Goal: Information Seeking & Learning: Learn about a topic

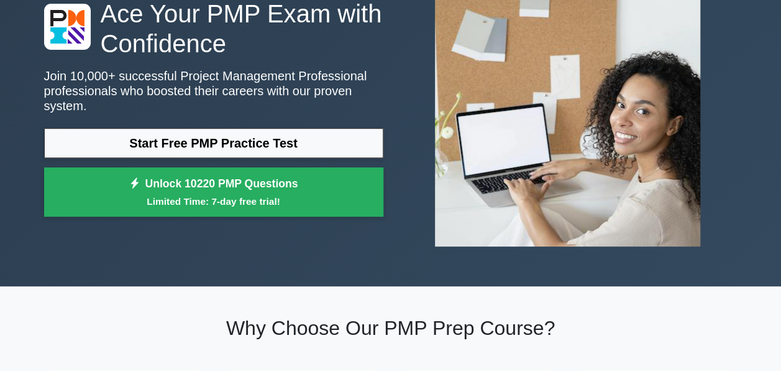
scroll to position [106, 0]
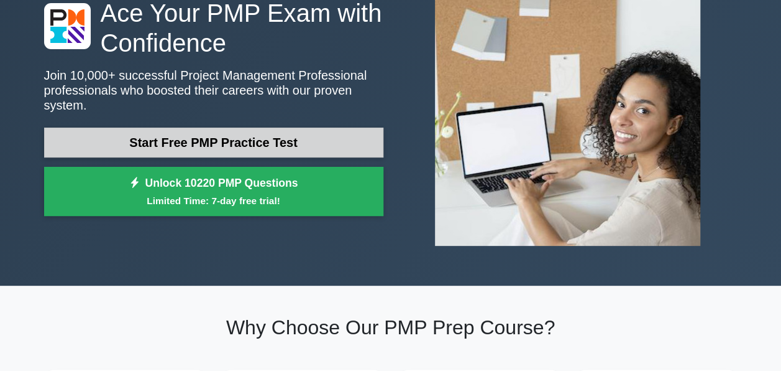
click at [296, 136] on link "Start Free PMP Practice Test" at bounding box center [213, 142] width 339 height 30
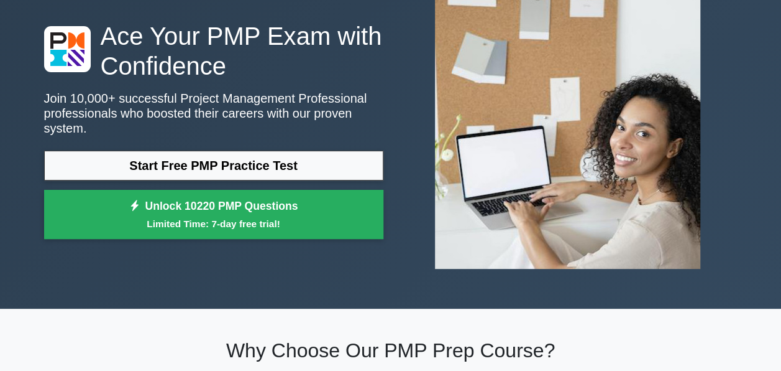
scroll to position [0, 0]
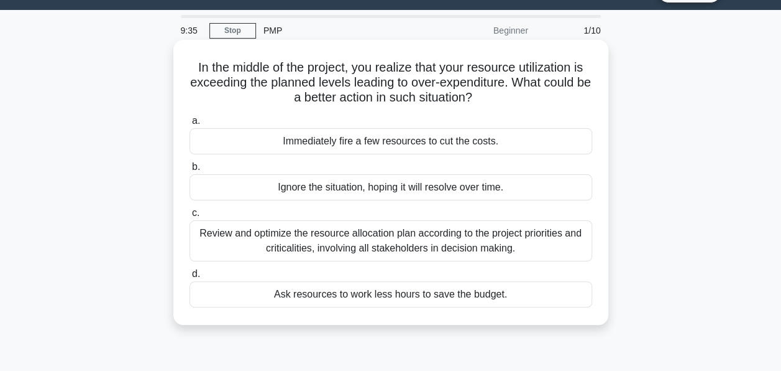
scroll to position [29, 0]
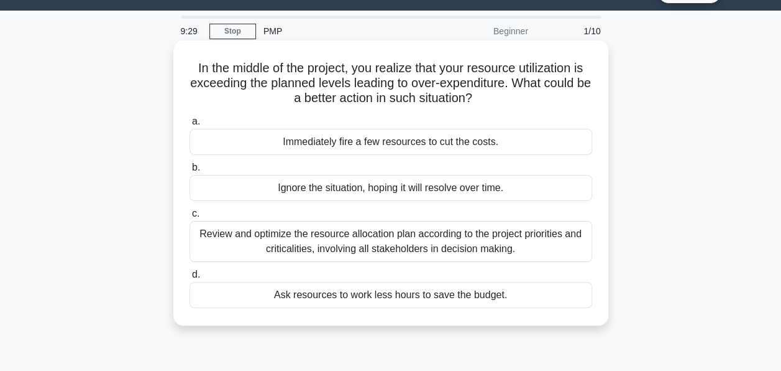
click at [402, 142] on div "Immediately fire a few resources to cut the costs." at bounding box center [391, 142] width 403 height 26
click at [190, 126] on input "a. Immediately fire a few resources to cut the costs." at bounding box center [190, 121] width 0 height 8
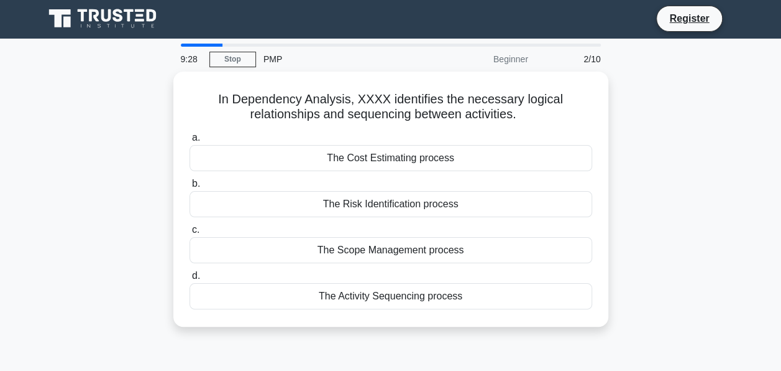
scroll to position [0, 0]
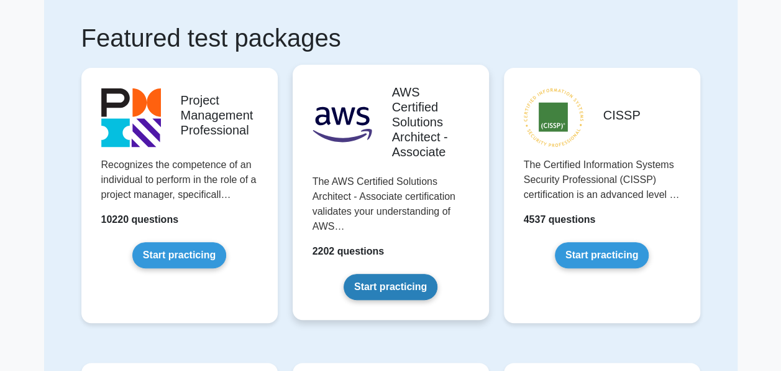
scroll to position [82, 0]
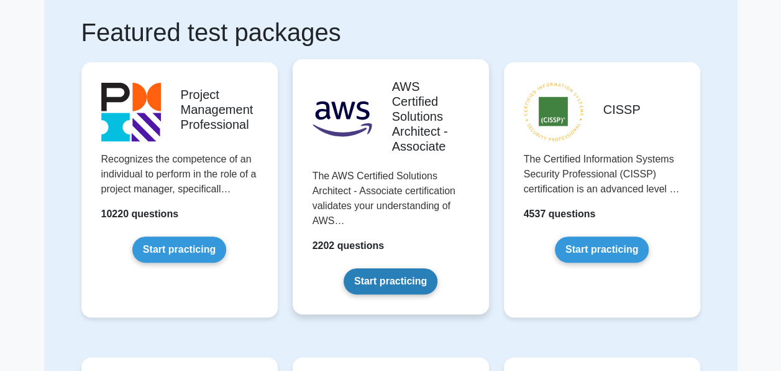
click at [387, 271] on link "Start practicing" at bounding box center [391, 281] width 94 height 26
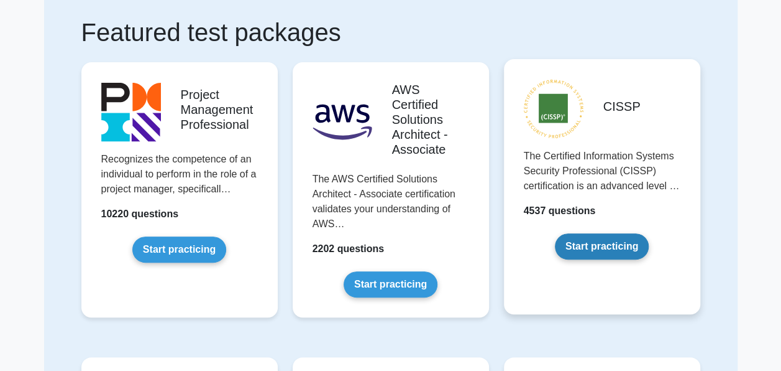
click at [578, 252] on link "Start practicing" at bounding box center [602, 246] width 94 height 26
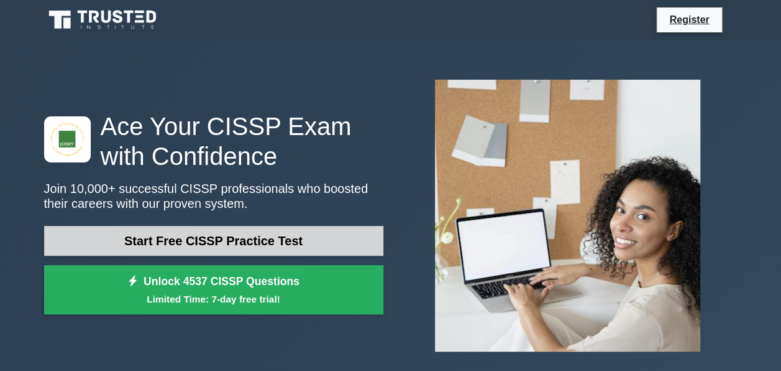
click at [257, 249] on link "Start Free CISSP Practice Test" at bounding box center [213, 241] width 339 height 30
